Goal: Navigation & Orientation: Find specific page/section

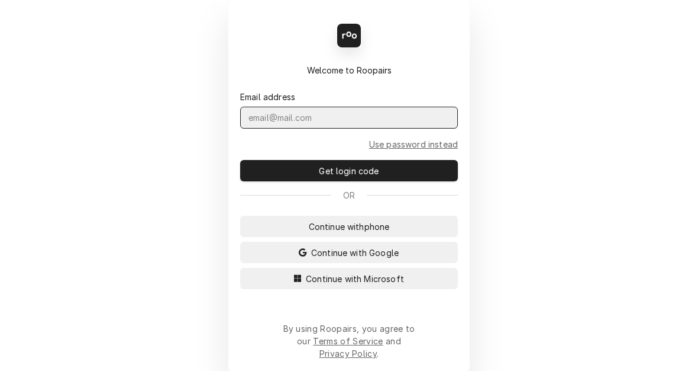
click at [338, 122] on input "Dynamic Content Wrapper" at bounding box center [349, 118] width 218 height 22
type input "[EMAIL_ADDRESS][PERSON_NAME][DOMAIN_NAME]"
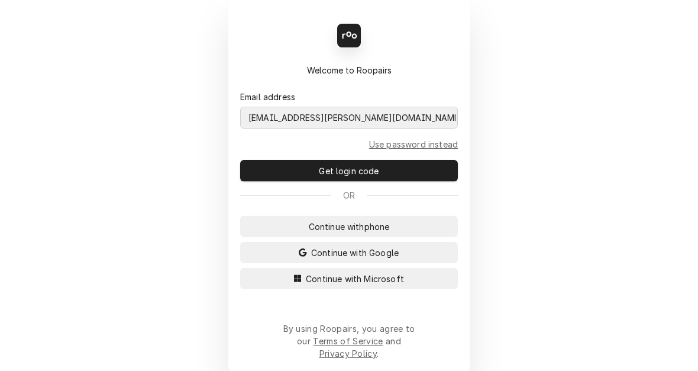
click at [240, 268] on button "Continue with Microsoft" at bounding box center [349, 278] width 218 height 21
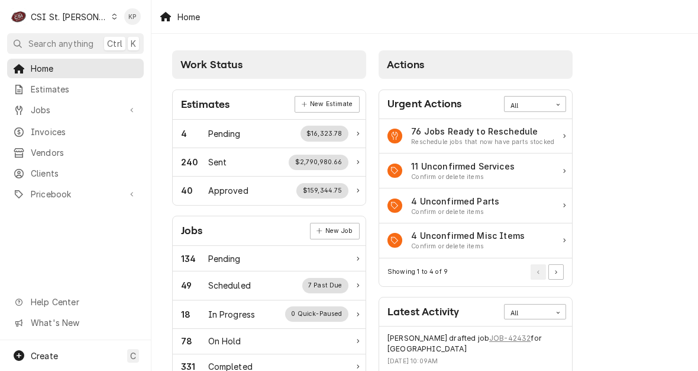
click at [112, 18] on icon "Dynamic Content Wrapper" at bounding box center [114, 17] width 5 height 6
click at [52, 167] on span "Clients" at bounding box center [84, 173] width 107 height 12
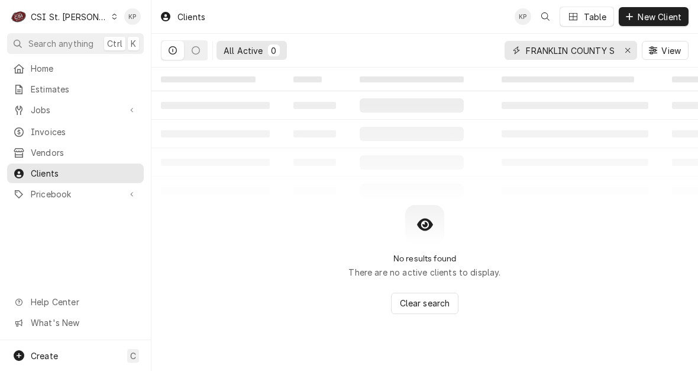
click at [627, 49] on icon "Erase input" at bounding box center [628, 50] width 7 height 8
